Goal: Task Accomplishment & Management: Use online tool/utility

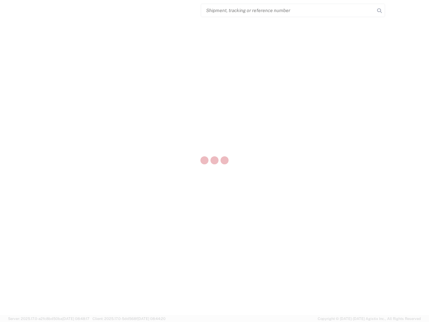
select select "US"
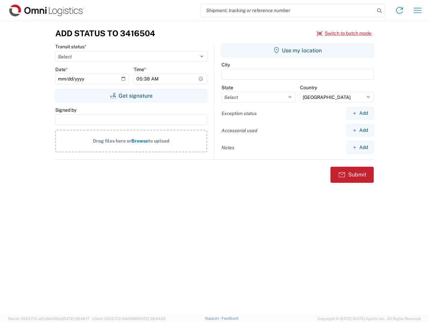
click at [288, 10] on input "search" at bounding box center [288, 10] width 174 height 13
click at [379, 11] on icon at bounding box center [379, 10] width 9 height 9
click at [399, 10] on icon at bounding box center [399, 10] width 11 height 11
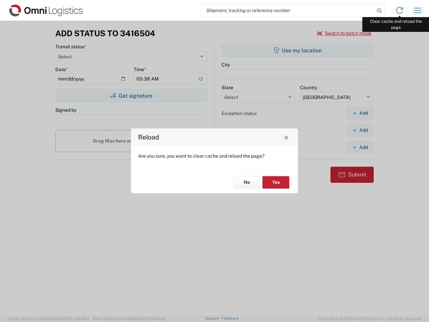
click at [418, 10] on div "Reload Are you sure, you want to clear cache and reload the page? No Yes" at bounding box center [214, 161] width 429 height 322
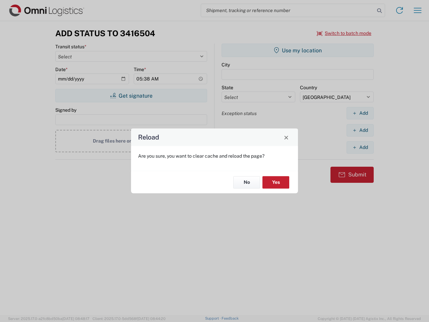
click at [344, 33] on div "Reload Are you sure, you want to clear cache and reload the page? No Yes" at bounding box center [214, 161] width 429 height 322
click at [131, 96] on div "Reload Are you sure, you want to clear cache and reload the page? No Yes" at bounding box center [214, 161] width 429 height 322
click at [298, 50] on div "Reload Are you sure, you want to clear cache and reload the page? No Yes" at bounding box center [214, 161] width 429 height 322
click at [360, 113] on div "Reload Are you sure, you want to clear cache and reload the page? No Yes" at bounding box center [214, 161] width 429 height 322
click at [360, 130] on div "Reload Are you sure, you want to clear cache and reload the page? No Yes" at bounding box center [214, 161] width 429 height 322
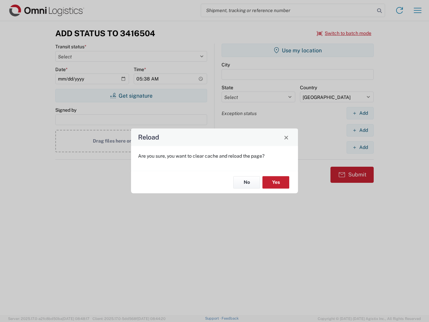
click at [360, 147] on div "Reload Are you sure, you want to clear cache and reload the page? No Yes" at bounding box center [214, 161] width 429 height 322
